Goal: Task Accomplishment & Management: Use online tool/utility

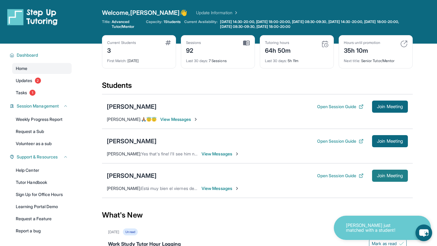
click at [385, 176] on span "Join Meeting" at bounding box center [390, 176] width 26 height 4
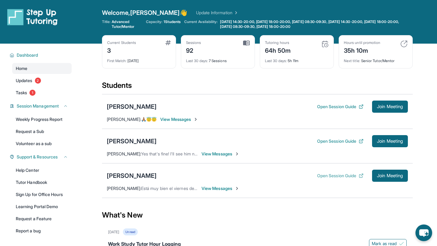
click at [327, 177] on button "Open Session Guide" at bounding box center [340, 176] width 46 height 6
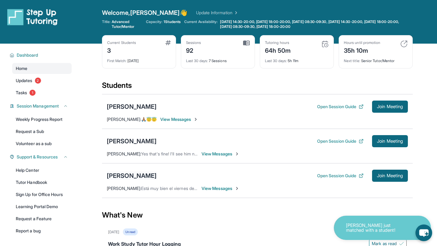
click at [153, 180] on div "[PERSON_NAME]" at bounding box center [132, 176] width 50 height 8
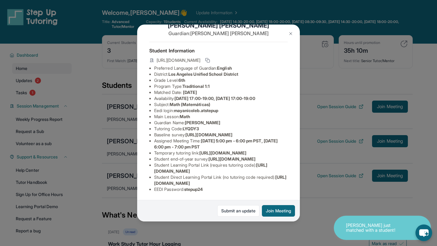
scroll to position [33, 0]
click at [196, 108] on span "mayanicoleb.atstepup" at bounding box center [196, 110] width 44 height 5
click at [197, 108] on span "mayanicoleb.atstepup" at bounding box center [196, 110] width 44 height 5
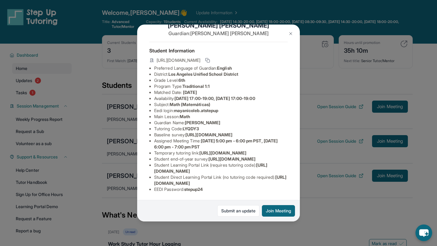
scroll to position [39, 0]
drag, startPoint x: 177, startPoint y: 88, endPoint x: 225, endPoint y: 87, distance: 47.9
click at [226, 108] on li "Eedi login : mayanicoleb.atstepup" at bounding box center [220, 111] width 133 height 6
copy span "mayanicoleb.atstepup"
